Goal: Information Seeking & Learning: Check status

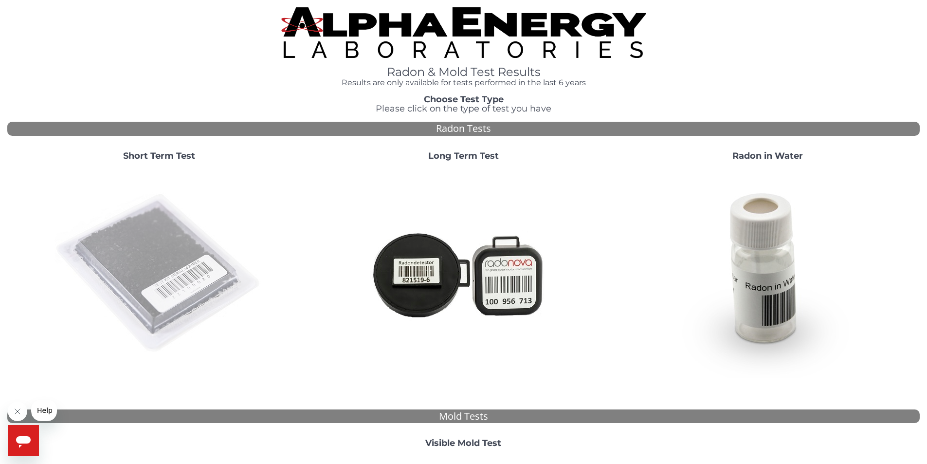
click at [171, 273] on img at bounding box center [158, 273] width 209 height 209
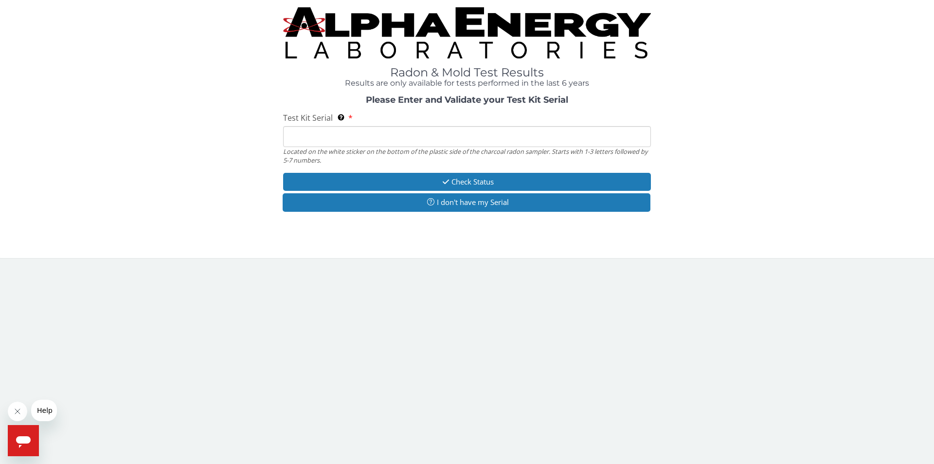
click at [290, 139] on input "Test Kit Serial Located on the white sticker on the bottom of the plastic side …" at bounding box center [467, 136] width 368 height 21
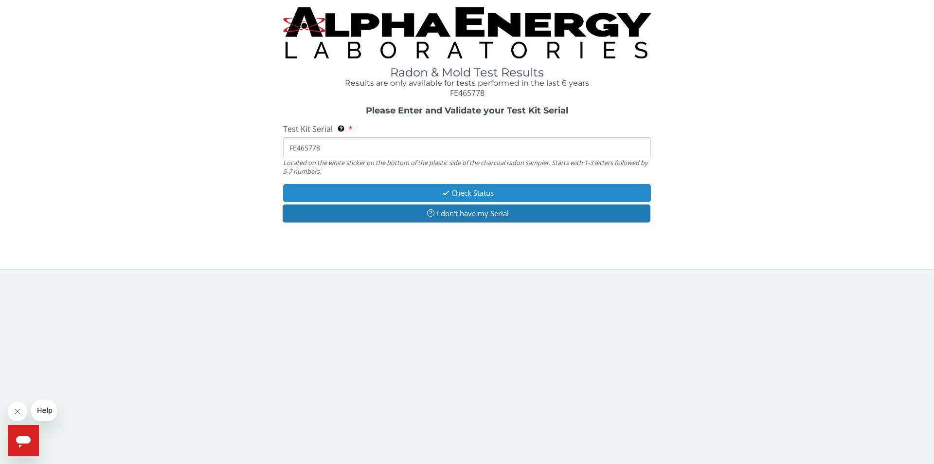
type input "FE465778"
click at [469, 194] on button "Check Status" at bounding box center [467, 193] width 368 height 18
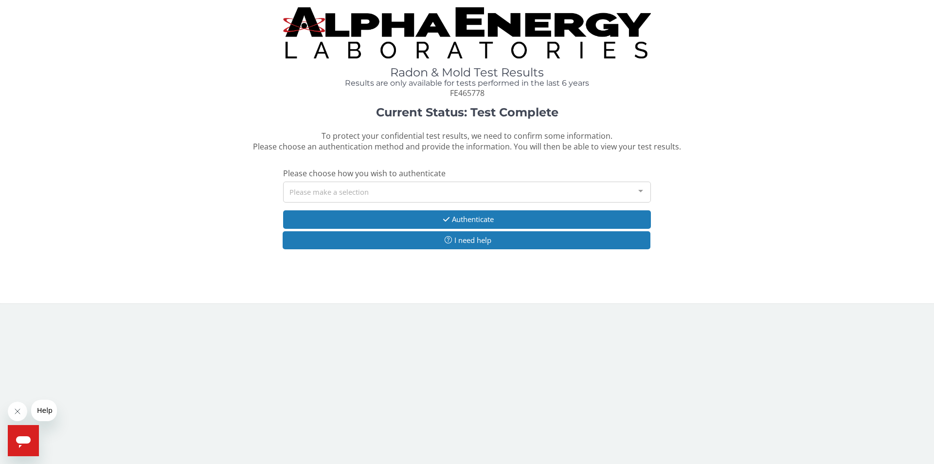
click at [357, 188] on div "Please make a selection" at bounding box center [467, 192] width 368 height 21
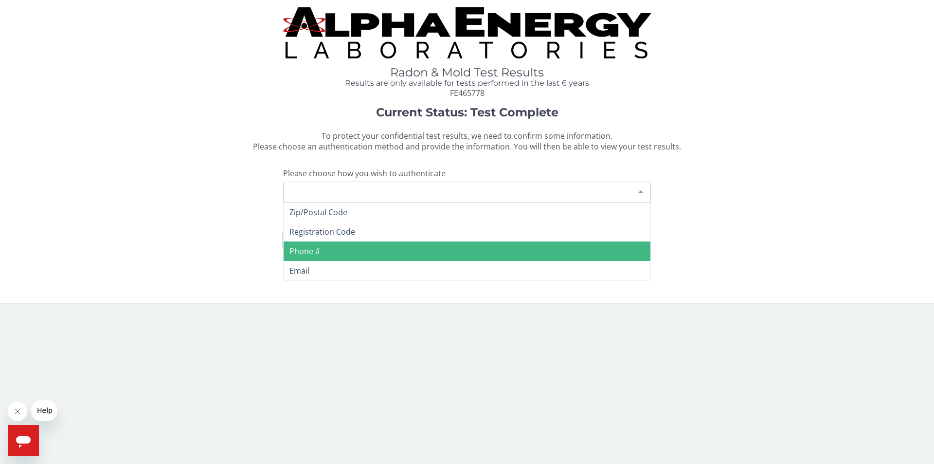
click at [312, 252] on span "Phone #" at bounding box center [305, 251] width 31 height 11
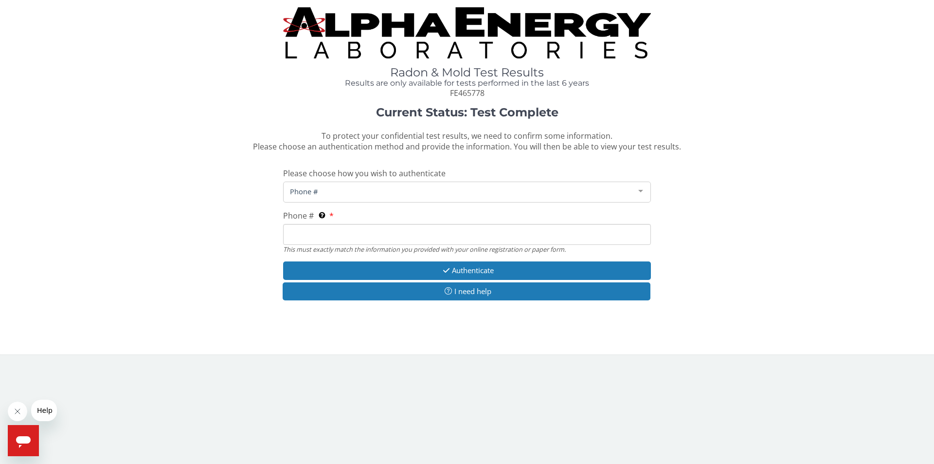
click at [297, 236] on input "Phone # This must exactly match the information you provided with your online r…" at bounding box center [467, 234] width 368 height 21
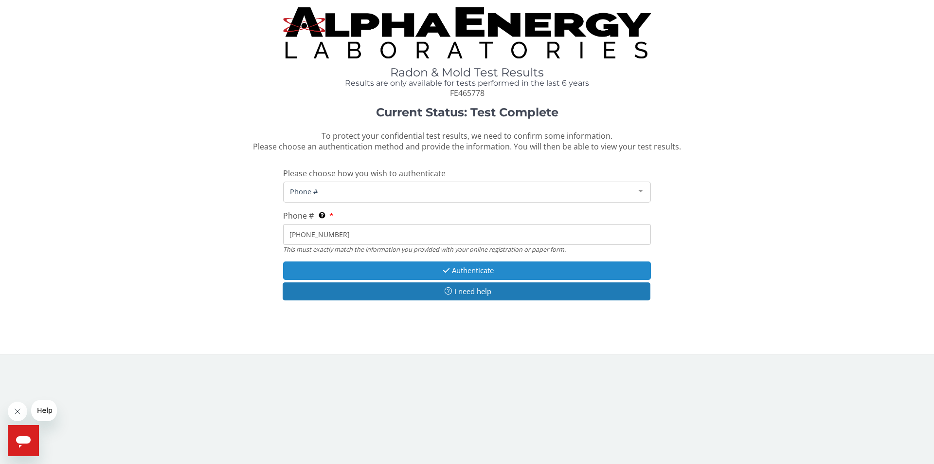
type input "[PHONE_NUMBER]"
click at [475, 271] on button "Authenticate" at bounding box center [467, 270] width 368 height 18
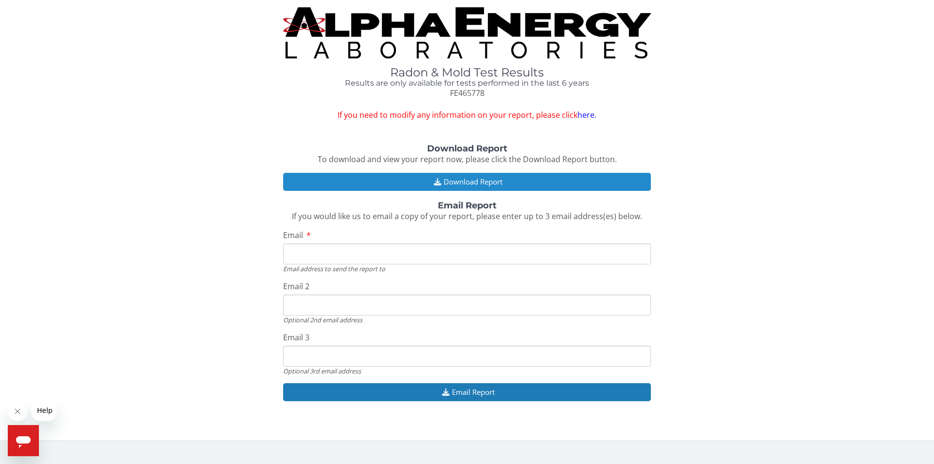
click at [464, 181] on button "Download Report" at bounding box center [467, 182] width 368 height 18
